Goal: Transaction & Acquisition: Purchase product/service

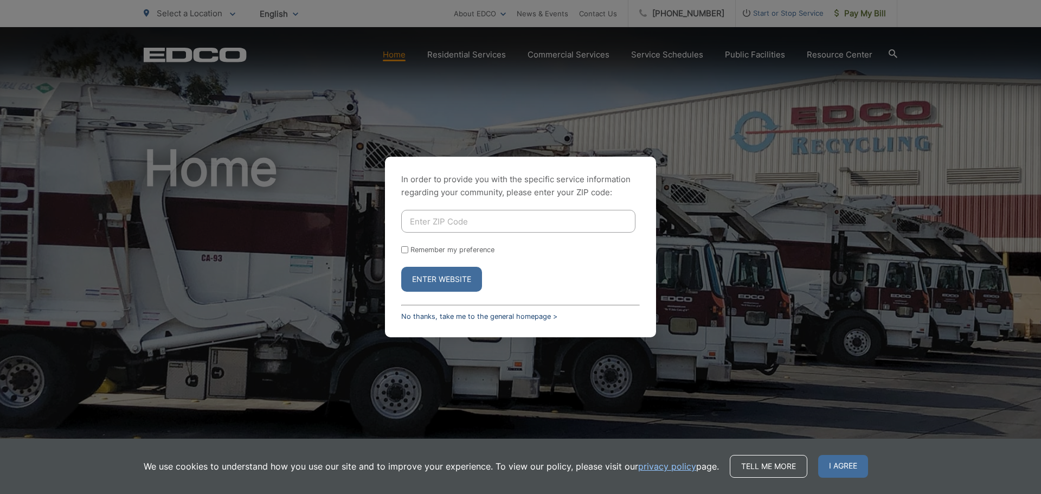
click at [424, 314] on link "No thanks, take me to the general homepage >" at bounding box center [479, 316] width 156 height 8
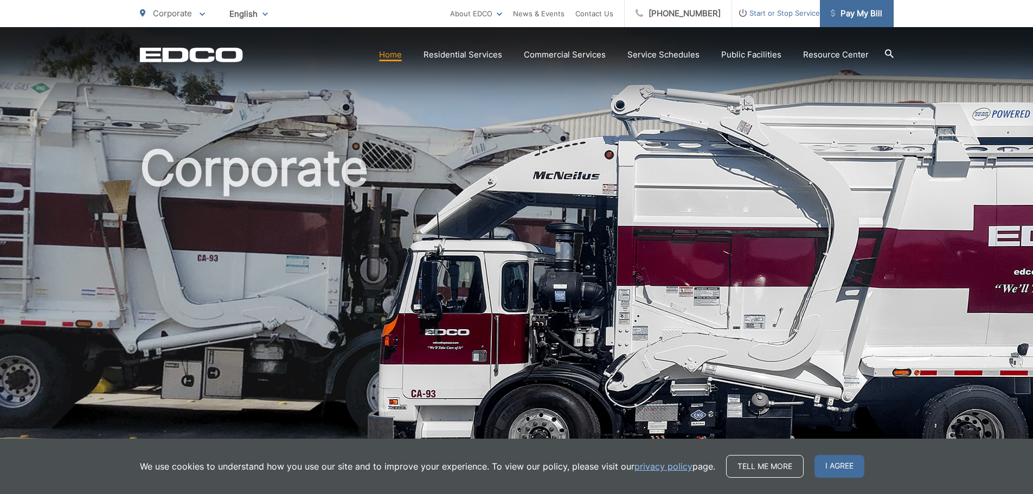
click at [868, 16] on span "Pay My Bill" at bounding box center [857, 13] width 52 height 13
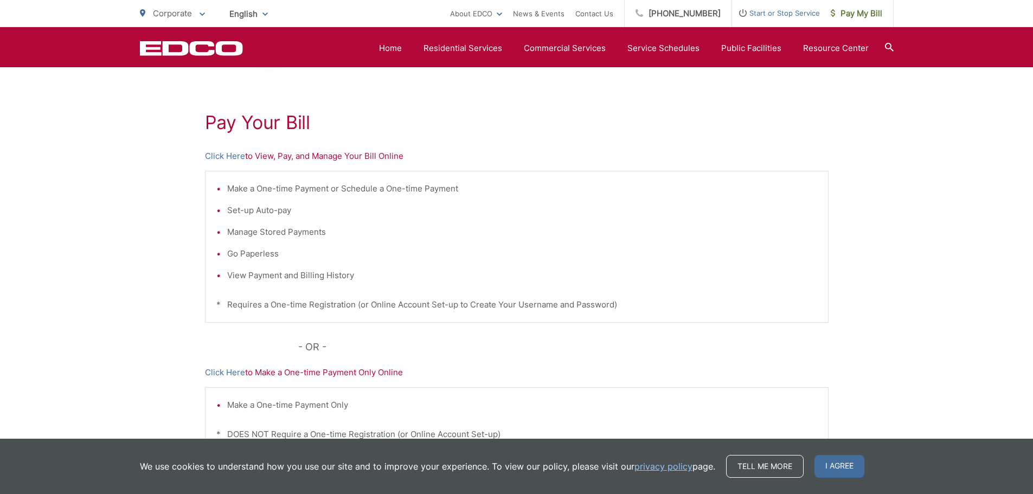
scroll to position [54, 0]
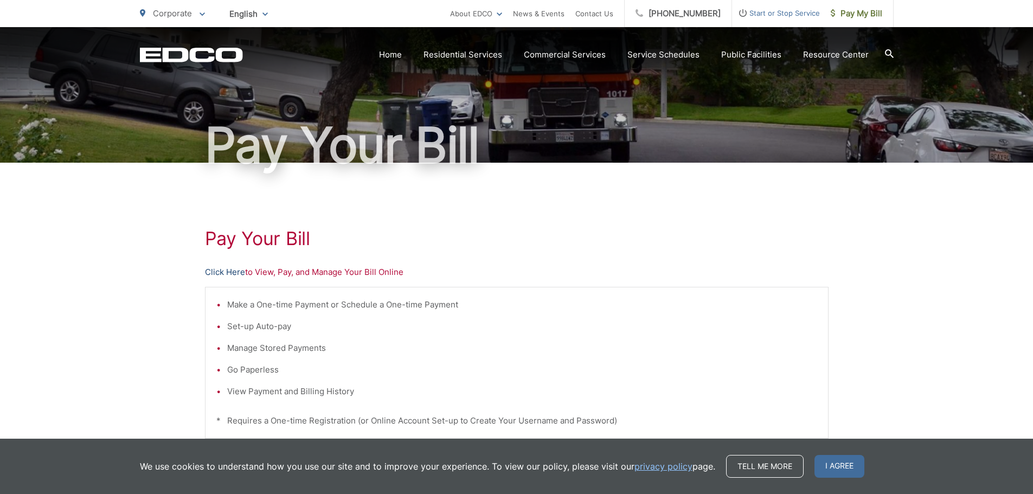
click at [221, 272] on link "Click Here" at bounding box center [225, 272] width 40 height 13
